Goal: Information Seeking & Learning: Check status

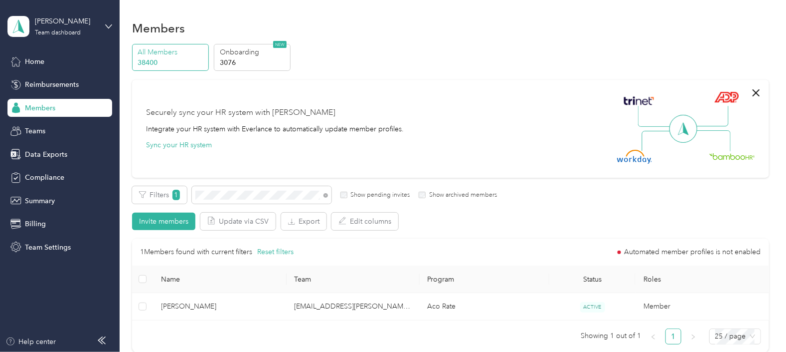
click at [187, 198] on div "Filters 1 Show pending invites Show archived members" at bounding box center [314, 194] width 365 height 17
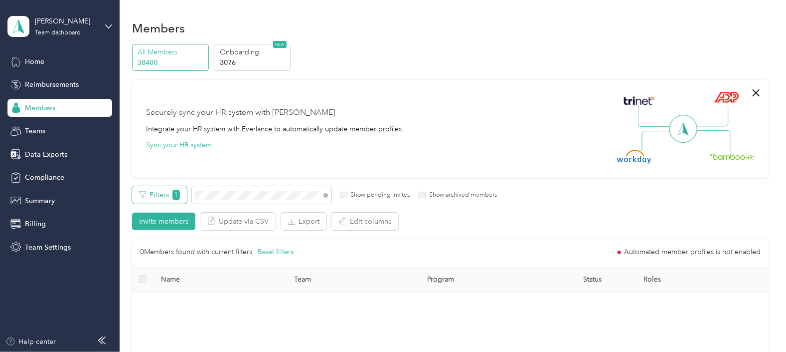
click at [180, 197] on div "Filters 1 Show pending invites Show archived members" at bounding box center [314, 194] width 365 height 17
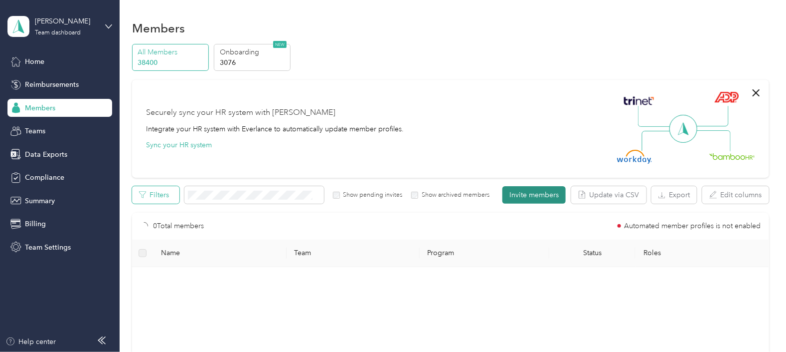
click at [535, 199] on button "Invite members" at bounding box center [534, 194] width 63 height 17
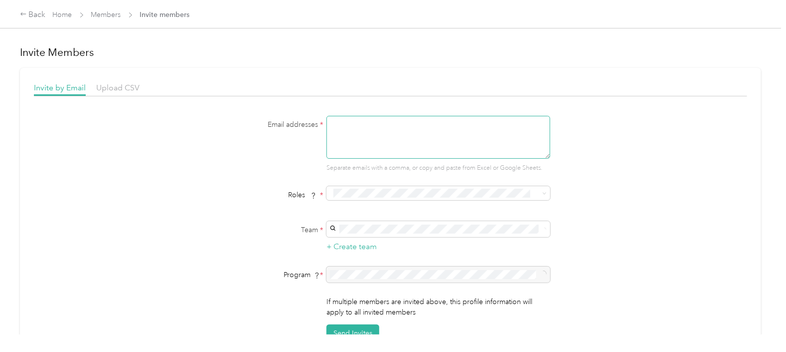
click at [387, 133] on textarea at bounding box center [439, 137] width 224 height 43
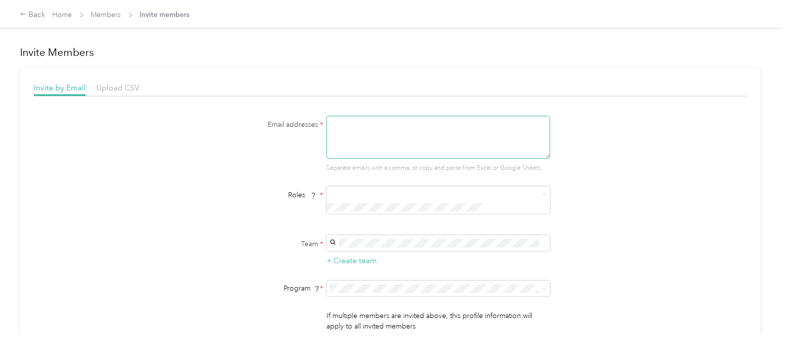
paste textarea "[EMAIL_ADDRESS][PERSON_NAME][DOMAIN_NAME]"
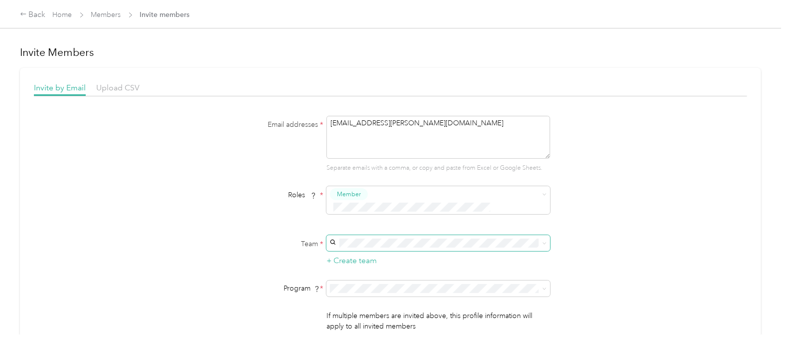
type textarea "[EMAIL_ADDRESS][PERSON_NAME][DOMAIN_NAME]"
click at [371, 249] on div "CMS [PERSON_NAME]" at bounding box center [437, 253] width 210 height 23
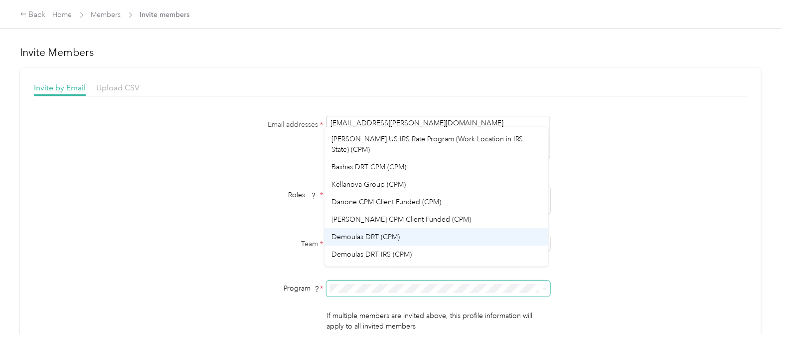
scroll to position [124, 0]
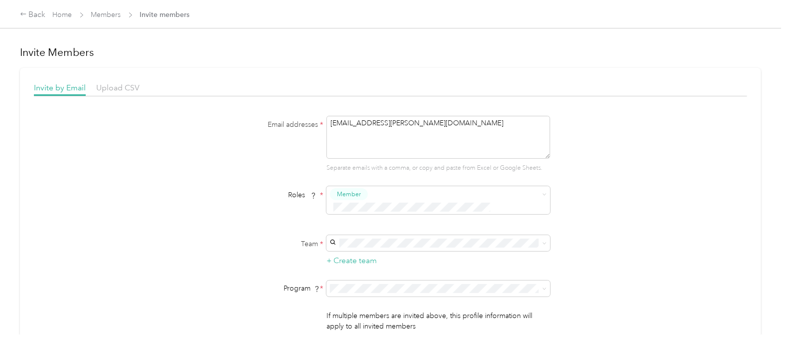
click at [380, 155] on ol "CPM Programs Aco Rate (CPM) Aco Rate A (CPM) Aco Rate B - Kens/[PERSON_NAME] (C…" at bounding box center [437, 197] width 224 height 140
click at [431, 285] on form "Email addresses * [EMAIL_ADDRESS][PERSON_NAME][DOMAIN_NAME] Separate emails wit…" at bounding box center [391, 236] width 384 height 240
click at [383, 156] on div "Bashas DRT CPM (CPM)" at bounding box center [437, 161] width 210 height 10
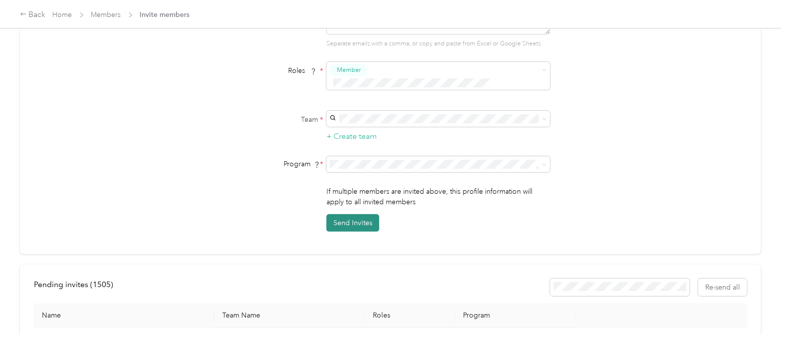
click at [360, 214] on button "Send Invites" at bounding box center [353, 222] width 53 height 17
click at [20, 6] on div "Back Home Members Invite members" at bounding box center [393, 14] width 786 height 28
click at [32, 20] on div "Back" at bounding box center [33, 15] width 26 height 12
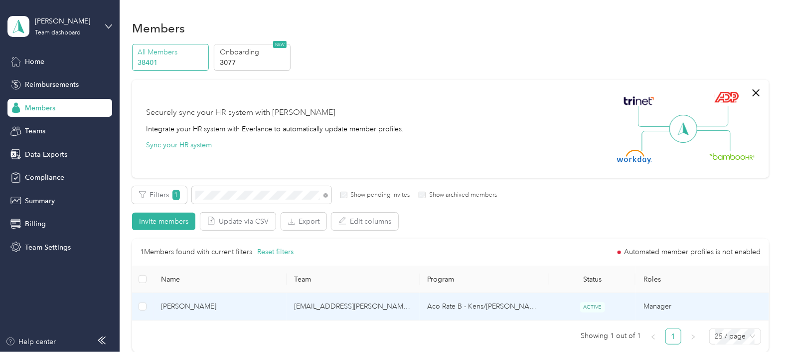
click at [391, 312] on td "[EMAIL_ADDRESS][PERSON_NAME][DOMAIN_NAME]" at bounding box center [353, 306] width 133 height 27
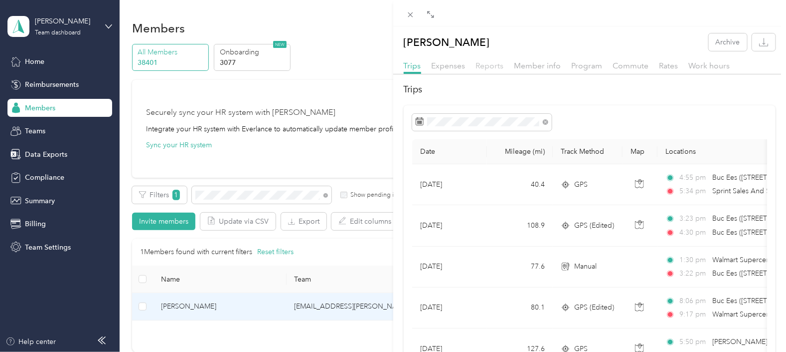
click at [497, 66] on span "Reports" at bounding box center [490, 65] width 28 height 9
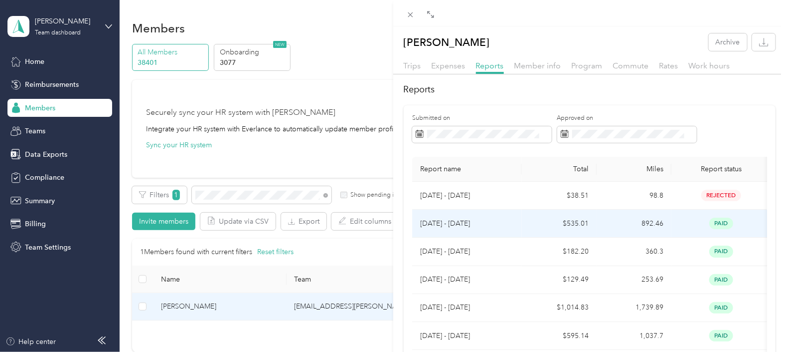
click at [518, 219] on td "[DATE] - [DATE]" at bounding box center [467, 223] width 110 height 28
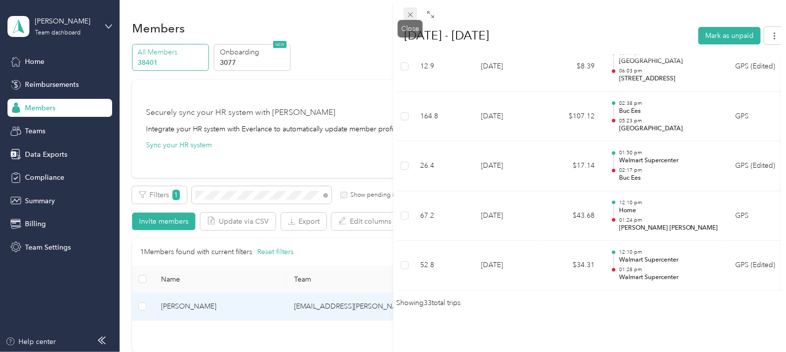
click at [410, 15] on icon at bounding box center [410, 14] width 5 height 5
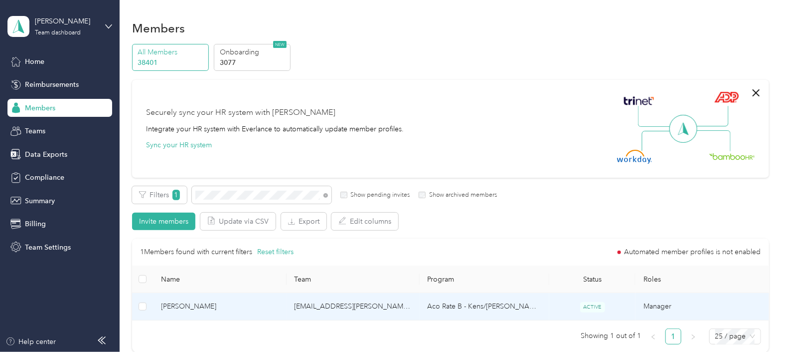
click at [521, 309] on td "Aco Rate B - Kens/[PERSON_NAME]" at bounding box center [485, 306] width 130 height 27
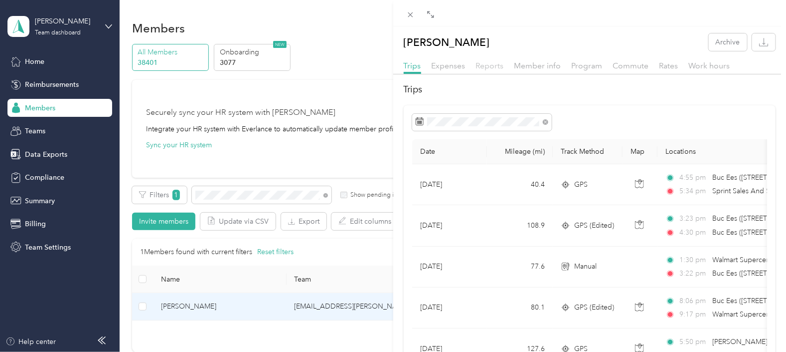
click at [503, 68] on span "Reports" at bounding box center [490, 65] width 28 height 9
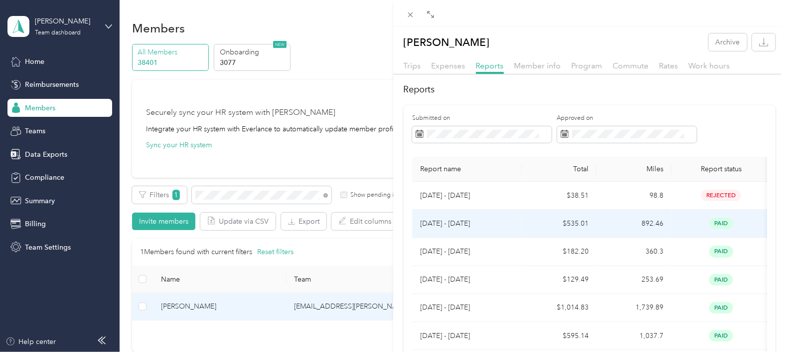
click at [517, 224] on td "[DATE] - [DATE]" at bounding box center [467, 223] width 110 height 28
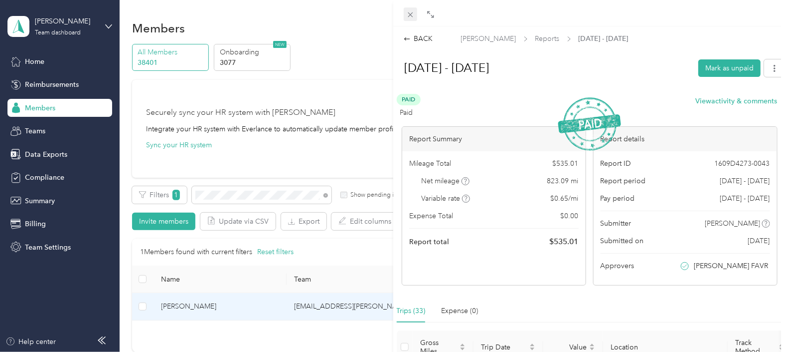
click at [410, 17] on icon at bounding box center [410, 14] width 8 height 8
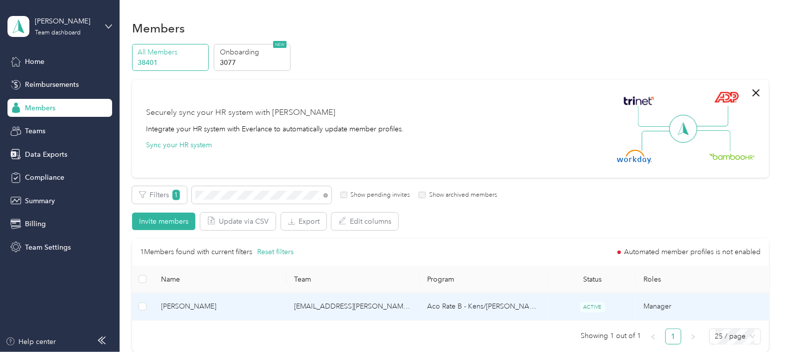
click at [376, 312] on td "[EMAIL_ADDRESS][PERSON_NAME][DOMAIN_NAME]" at bounding box center [353, 306] width 133 height 27
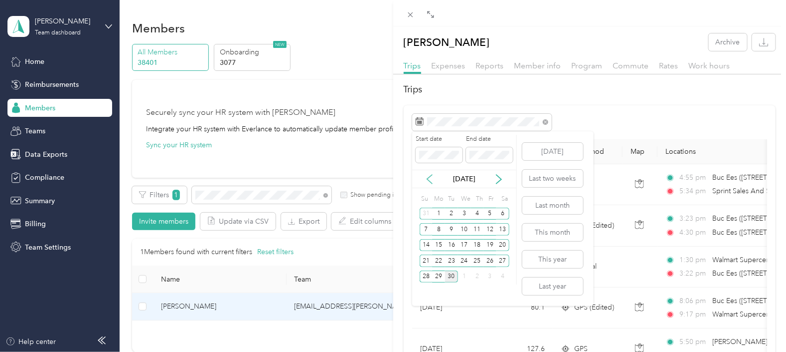
click at [432, 181] on icon at bounding box center [430, 179] width 10 height 10
click at [492, 245] on div "15" at bounding box center [490, 245] width 13 height 12
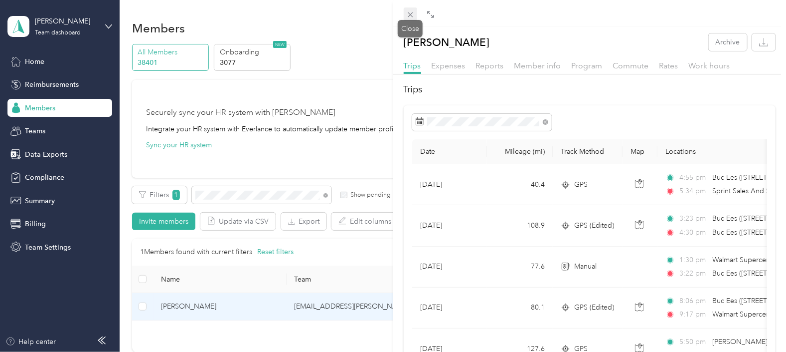
click at [413, 15] on icon at bounding box center [410, 14] width 8 height 8
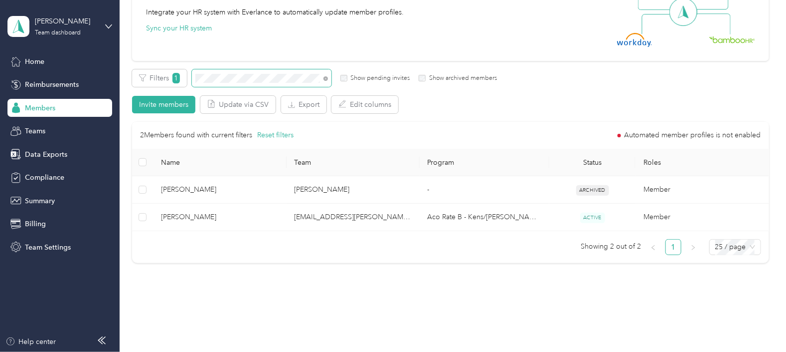
scroll to position [124, 0]
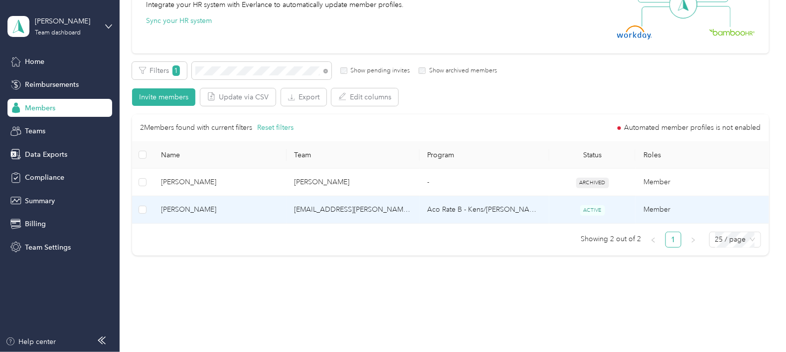
click at [250, 202] on td "[PERSON_NAME]" at bounding box center [220, 209] width 133 height 27
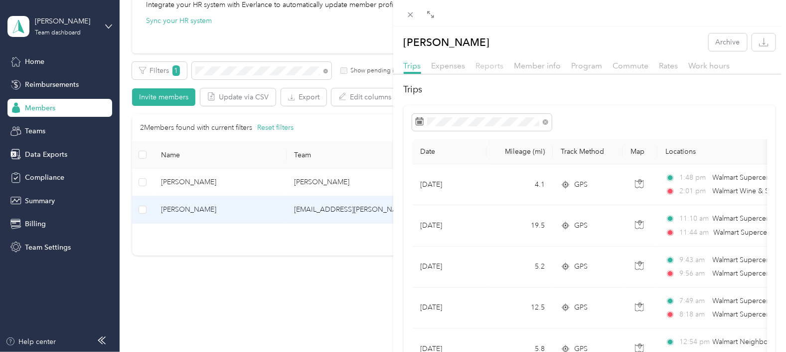
click at [492, 66] on span "Reports" at bounding box center [490, 65] width 28 height 9
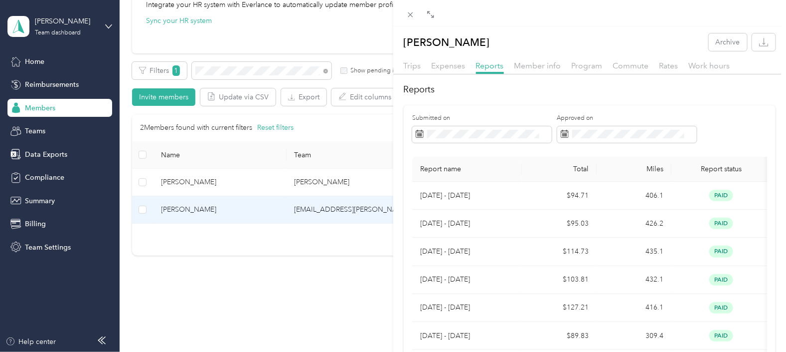
click at [359, 150] on div "[PERSON_NAME] Archive Trips Expenses Reports Member info Program Commute Rates …" at bounding box center [393, 176] width 786 height 352
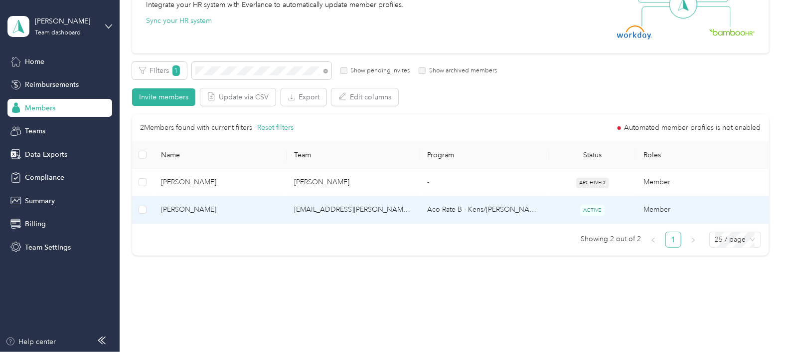
click at [380, 215] on td "[EMAIL_ADDRESS][PERSON_NAME][DOMAIN_NAME]" at bounding box center [353, 209] width 133 height 27
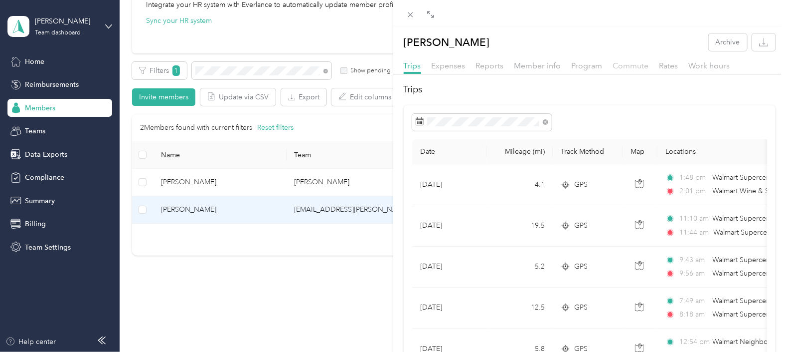
click at [624, 65] on span "Commute" at bounding box center [631, 65] width 36 height 9
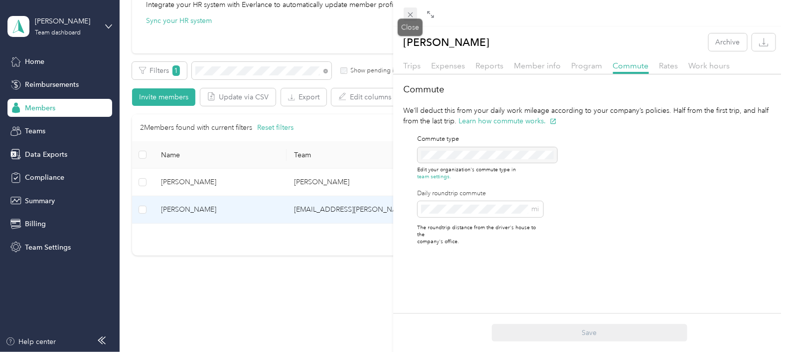
click at [411, 15] on icon at bounding box center [410, 14] width 5 height 5
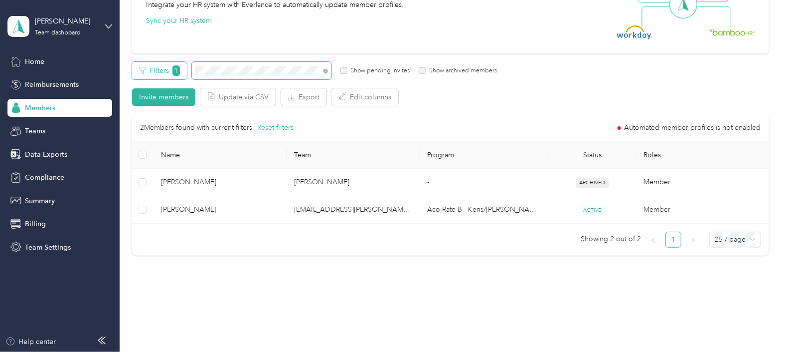
click at [171, 76] on div "Filters 1 Show pending invites Show archived members" at bounding box center [314, 70] width 365 height 17
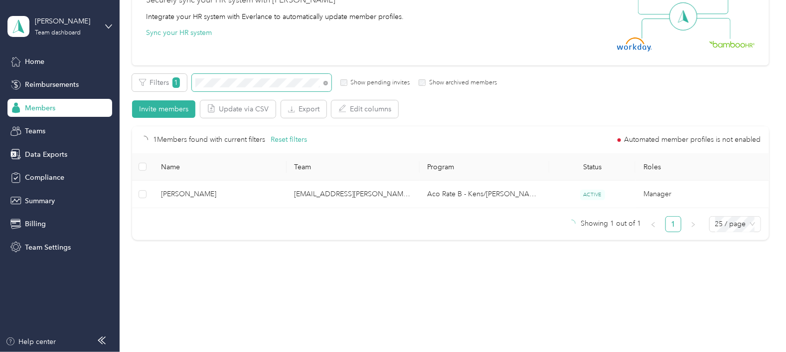
scroll to position [112, 0]
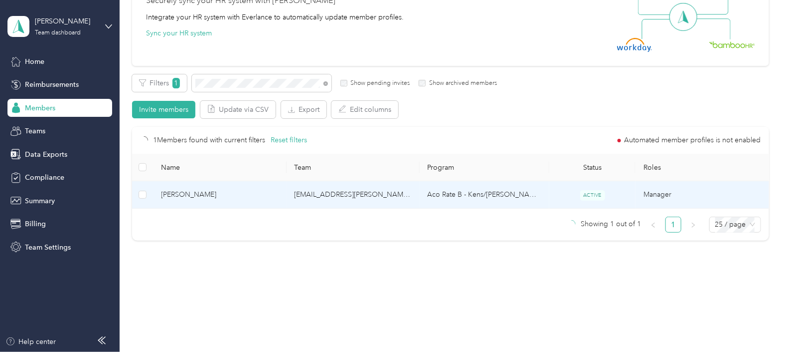
click at [399, 194] on td "[EMAIL_ADDRESS][PERSON_NAME][DOMAIN_NAME]" at bounding box center [353, 194] width 133 height 27
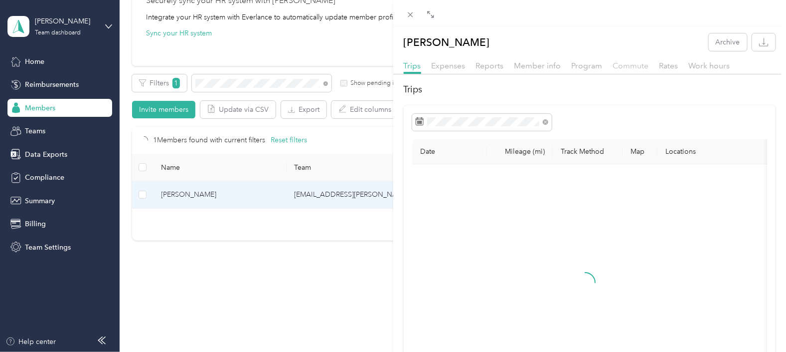
click at [638, 68] on span "Commute" at bounding box center [631, 65] width 36 height 9
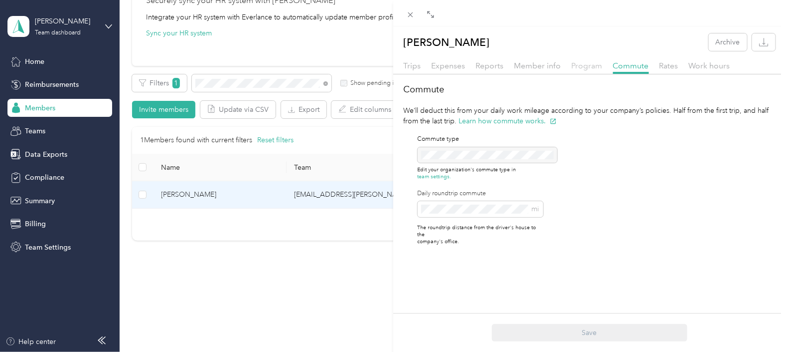
click at [592, 62] on span "Program" at bounding box center [587, 65] width 31 height 9
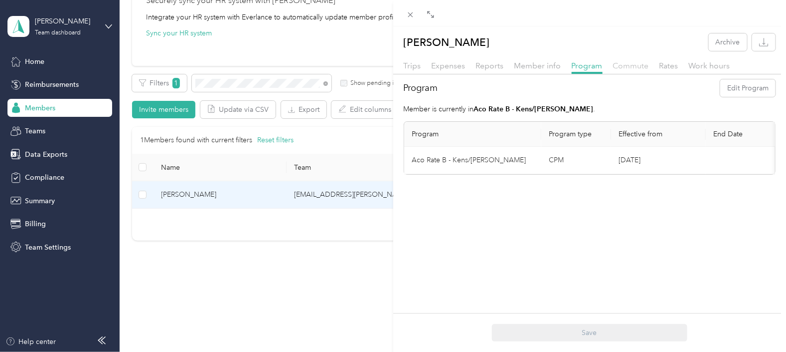
click at [624, 66] on span "Commute" at bounding box center [631, 65] width 36 height 9
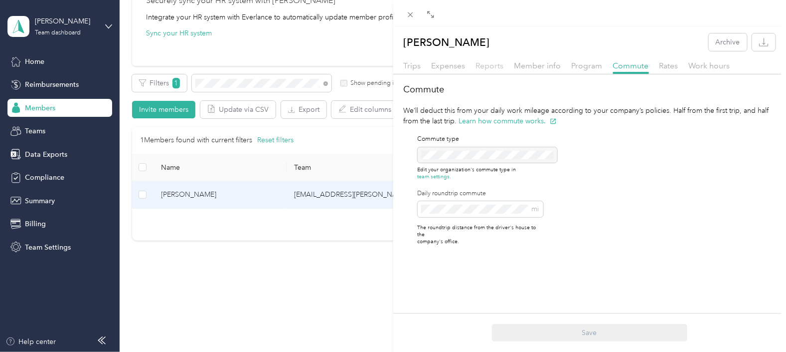
click at [494, 68] on span "Reports" at bounding box center [490, 65] width 28 height 9
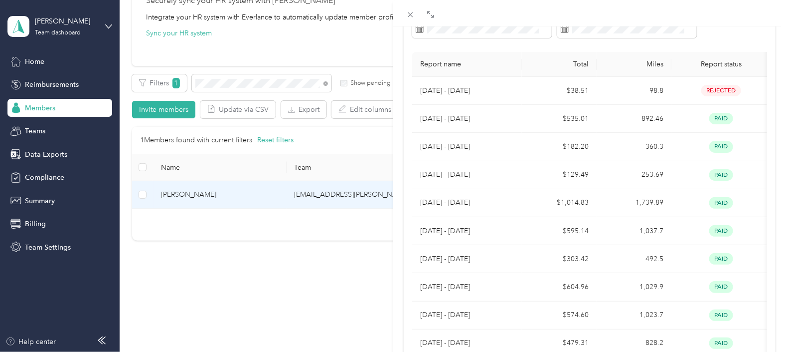
scroll to position [110, 0]
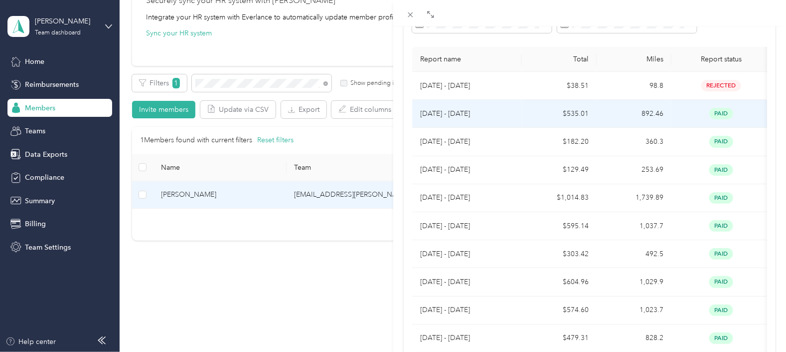
click at [528, 114] on td "$535.01" at bounding box center [559, 114] width 75 height 28
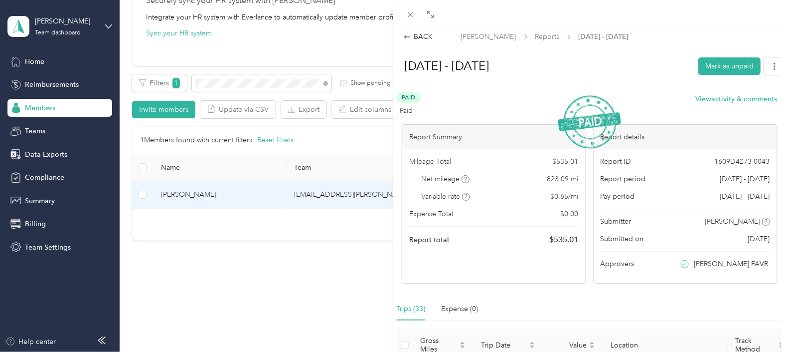
scroll to position [0, 0]
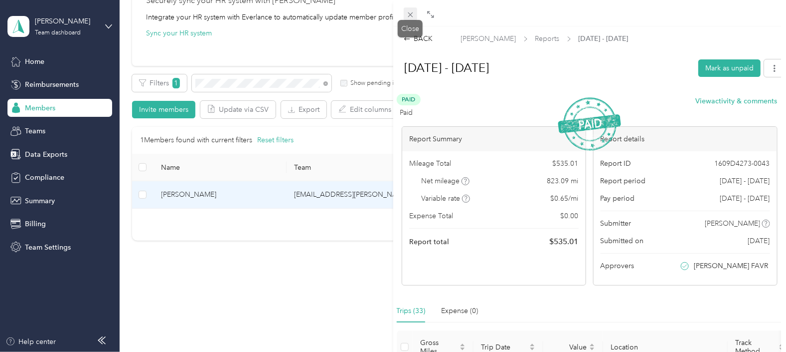
click at [411, 15] on icon at bounding box center [410, 14] width 5 height 5
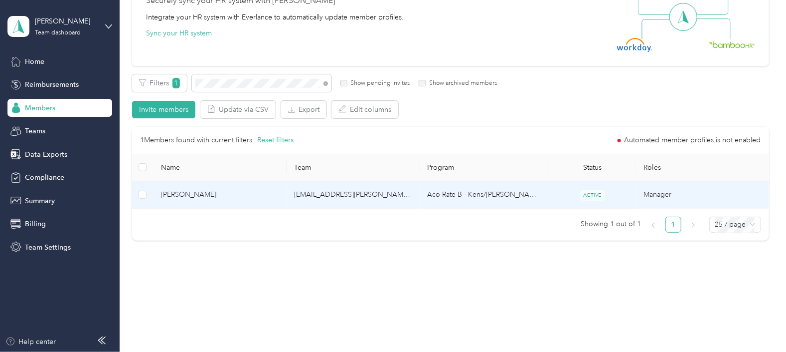
click at [394, 200] on td "[EMAIL_ADDRESS][PERSON_NAME][DOMAIN_NAME]" at bounding box center [353, 194] width 133 height 27
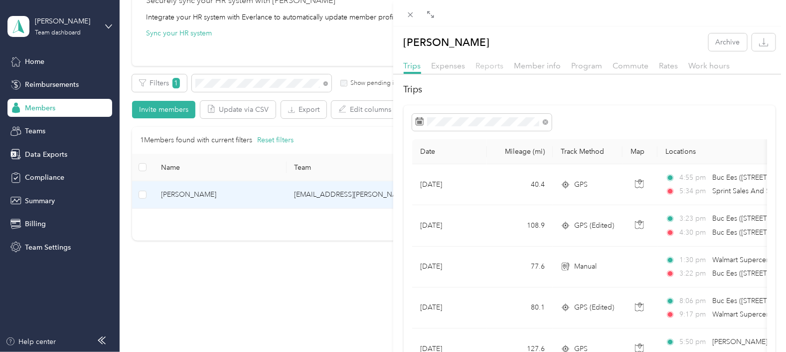
click at [493, 66] on span "Reports" at bounding box center [490, 65] width 28 height 9
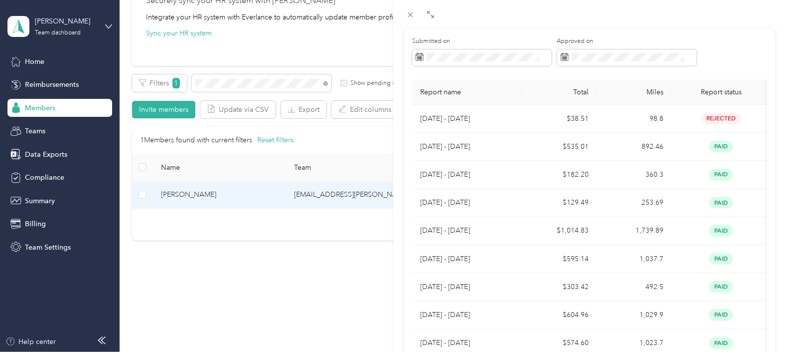
scroll to position [83, 0]
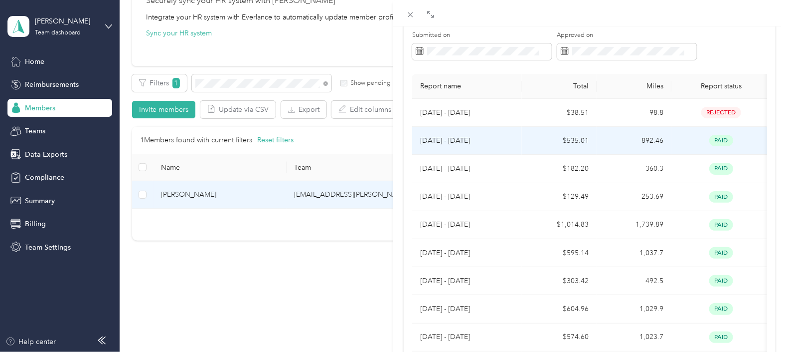
click at [521, 141] on td "[DATE] - [DATE]" at bounding box center [467, 141] width 110 height 28
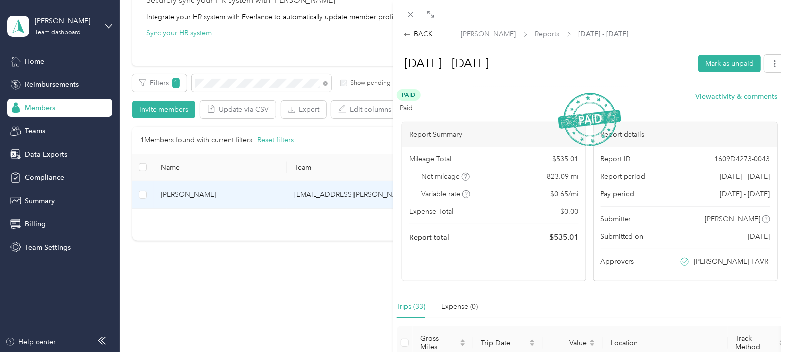
scroll to position [0, 0]
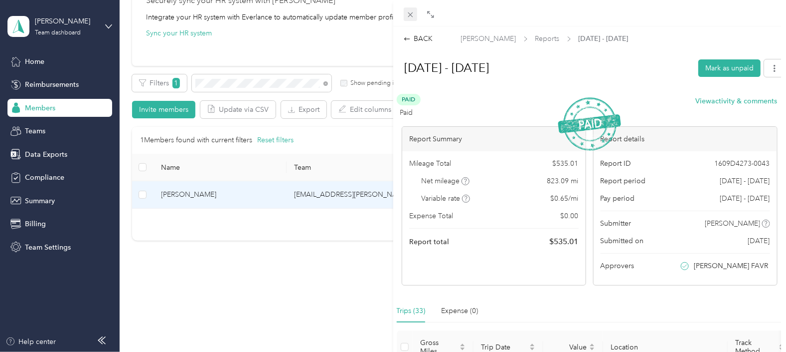
click at [407, 16] on icon at bounding box center [410, 14] width 8 height 8
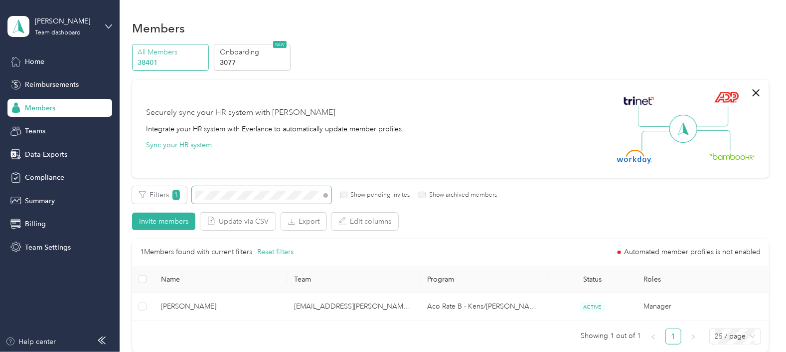
click at [189, 197] on div "Filters 1 Show pending invites Show archived members" at bounding box center [314, 194] width 365 height 17
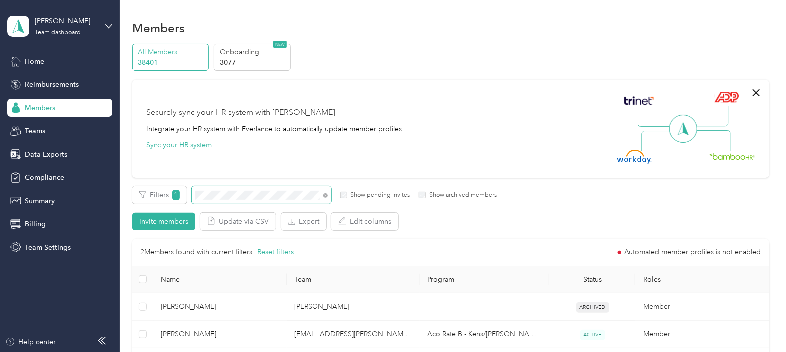
scroll to position [62, 0]
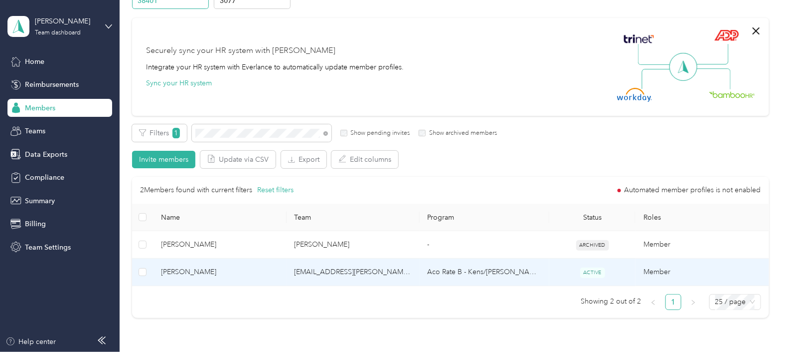
click at [351, 282] on td "[EMAIL_ADDRESS][PERSON_NAME][DOMAIN_NAME]" at bounding box center [353, 271] width 133 height 27
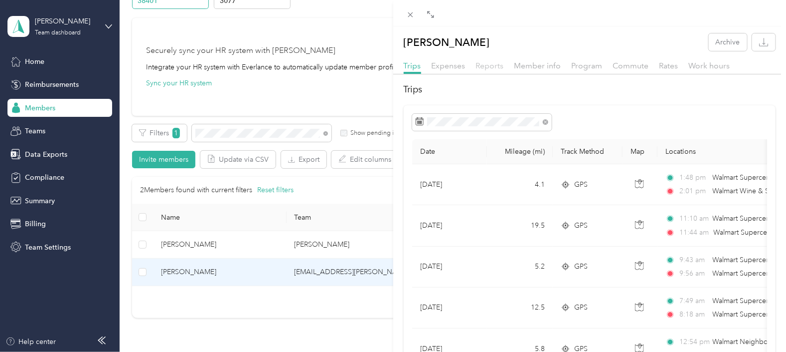
click at [486, 61] on span "Reports" at bounding box center [490, 65] width 28 height 9
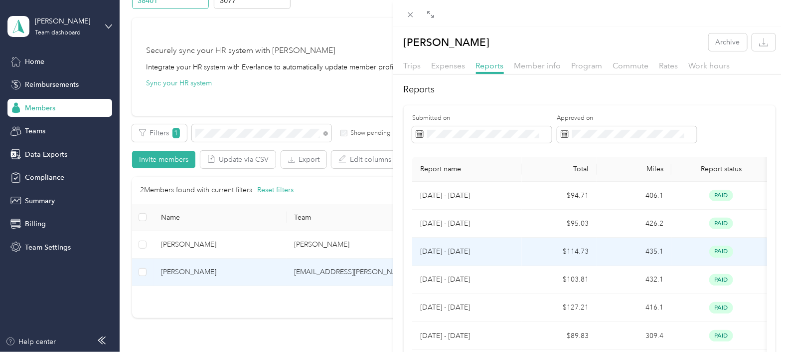
click at [526, 250] on td "$114.73" at bounding box center [559, 251] width 75 height 28
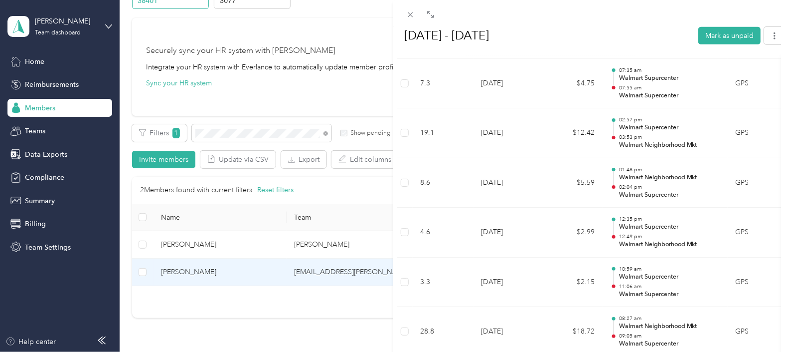
scroll to position [1869, 0]
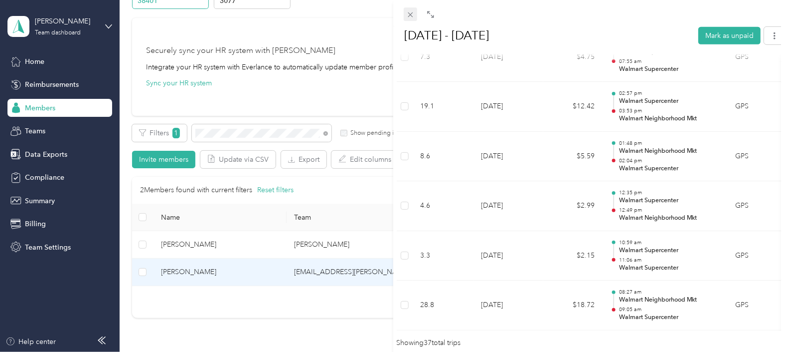
click at [412, 17] on icon at bounding box center [410, 14] width 8 height 8
